Goal: Task Accomplishment & Management: Manage account settings

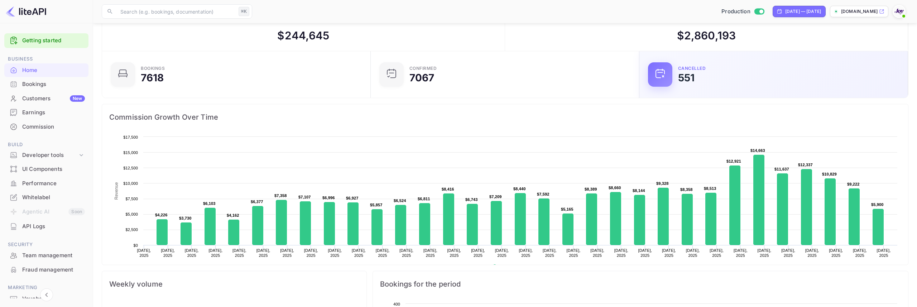
scroll to position [116, 264]
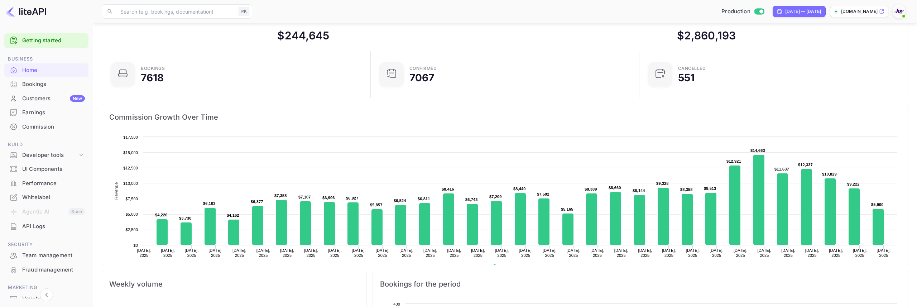
click at [812, 43] on div "Total volume $ 2,860,193" at bounding box center [706, 30] width 403 height 40
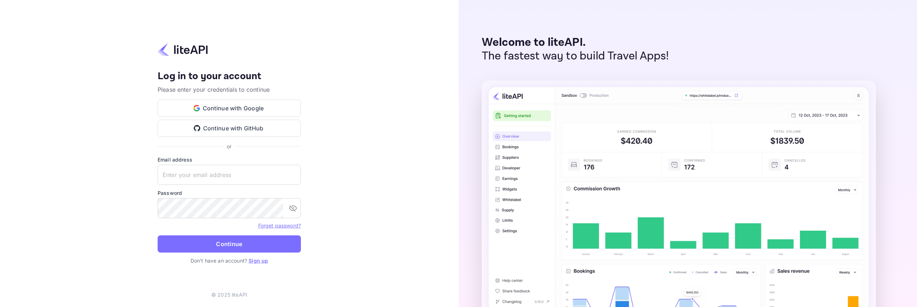
type input "services@withjoy.com"
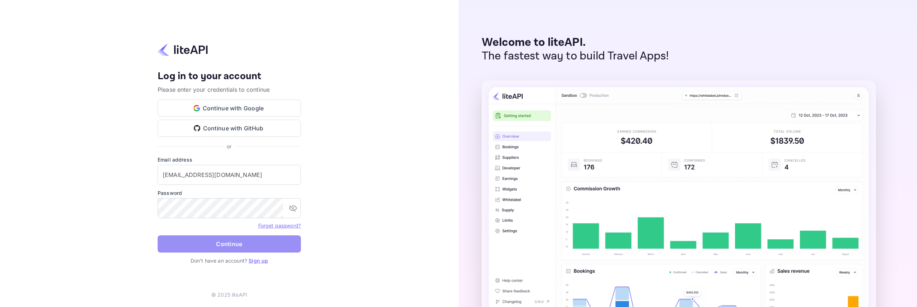
click at [212, 245] on button "Continue" at bounding box center [229, 243] width 143 height 17
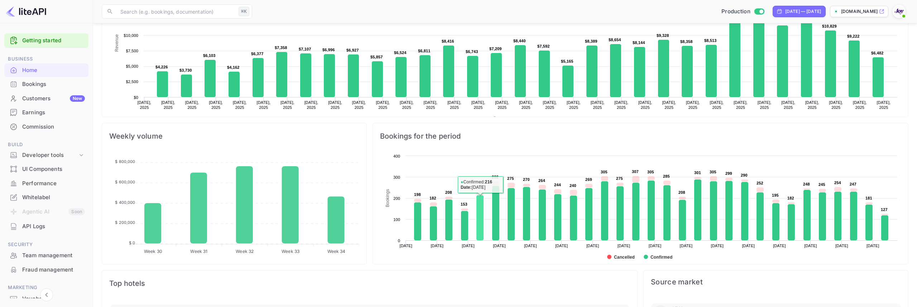
scroll to position [107, 0]
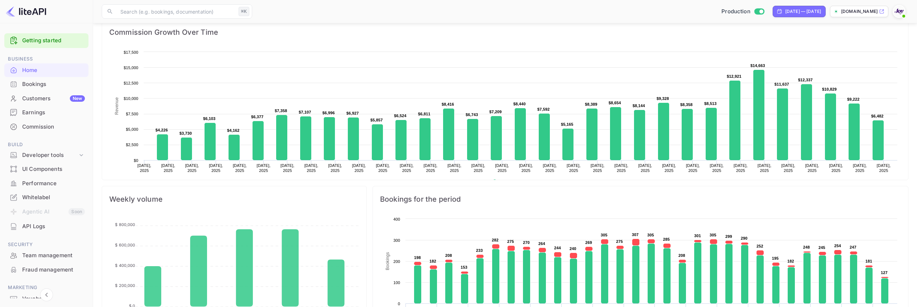
click at [609, 6] on div "Production [DATE] — [DATE] [DOMAIN_NAME]" at bounding box center [581, 11] width 653 height 13
